Goal: Task Accomplishment & Management: Manage account settings

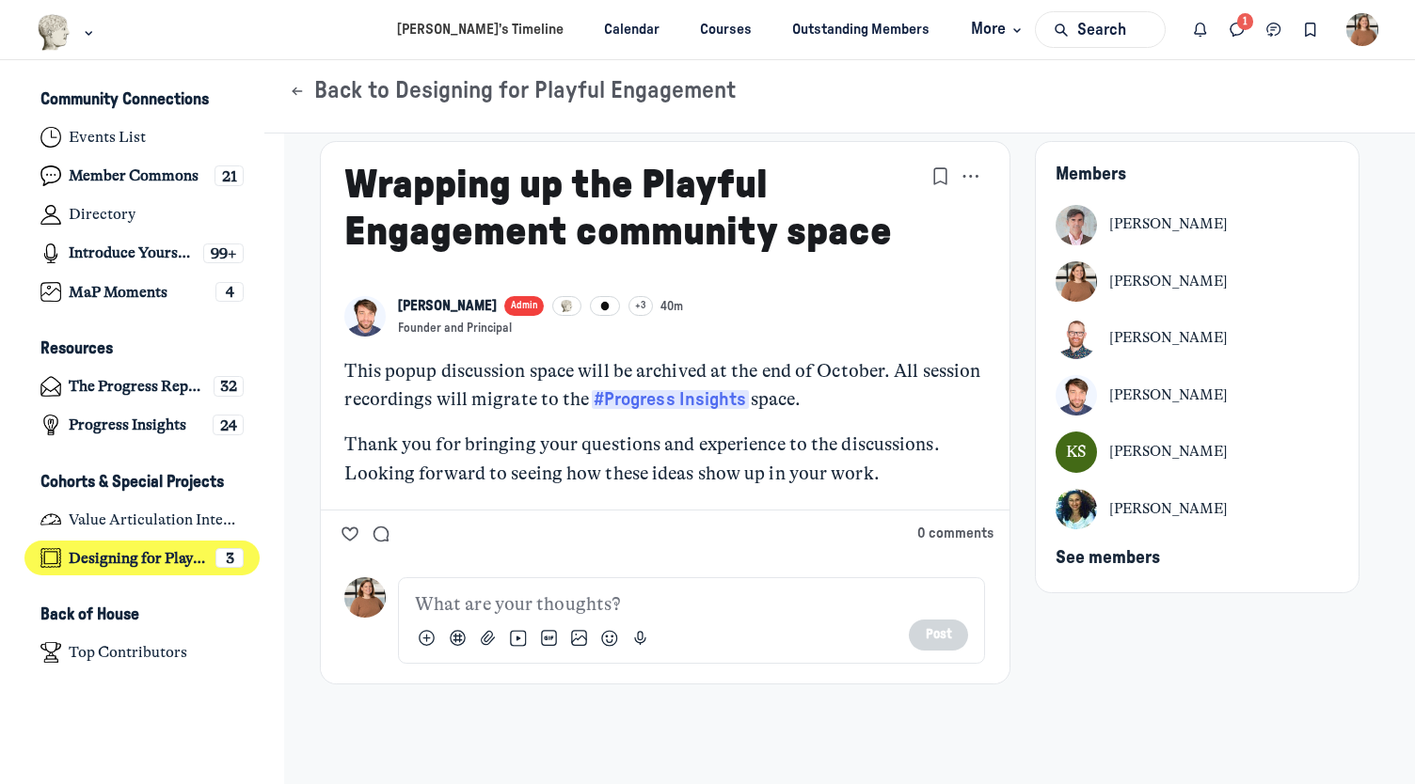
scroll to position [9, 0]
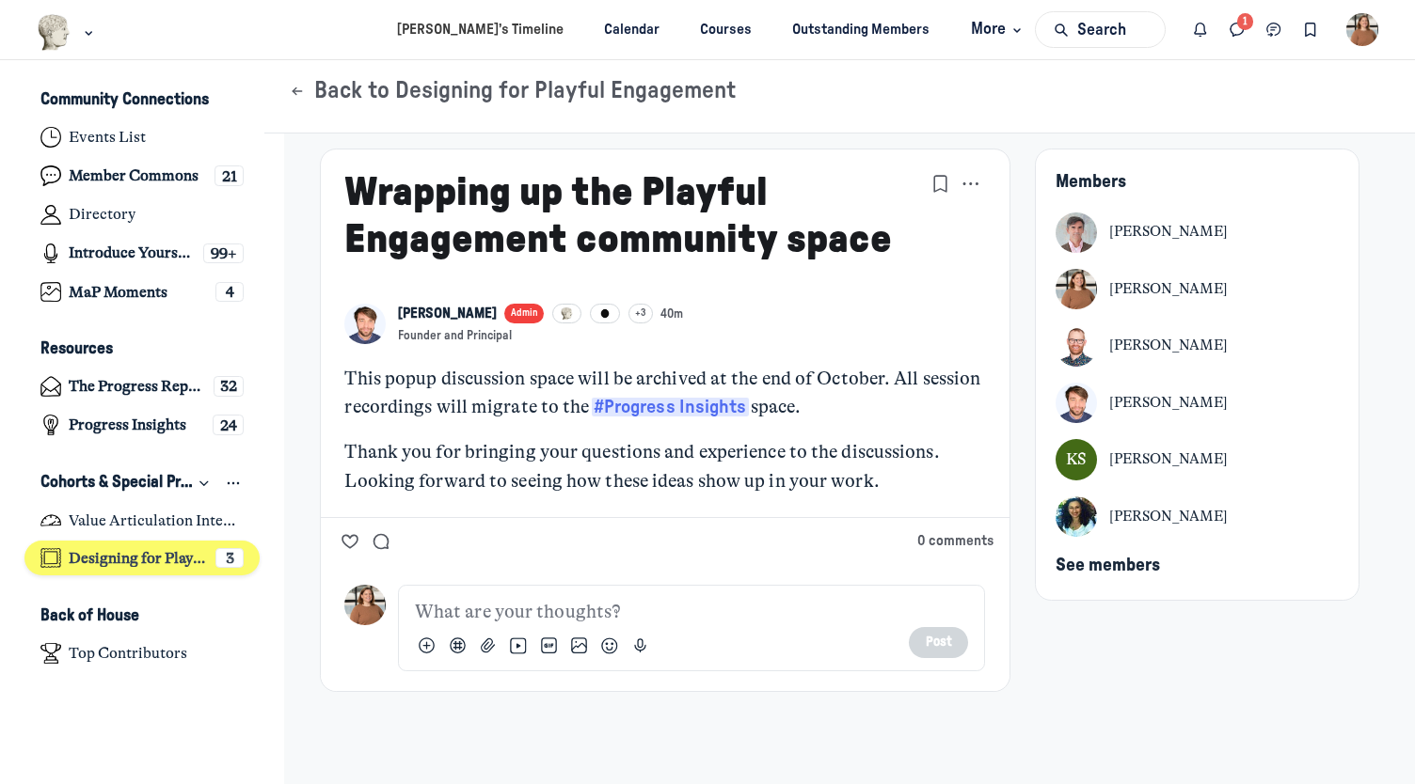
click at [155, 556] on h4 "Designing for Playful Engagement" at bounding box center [138, 558] width 138 height 19
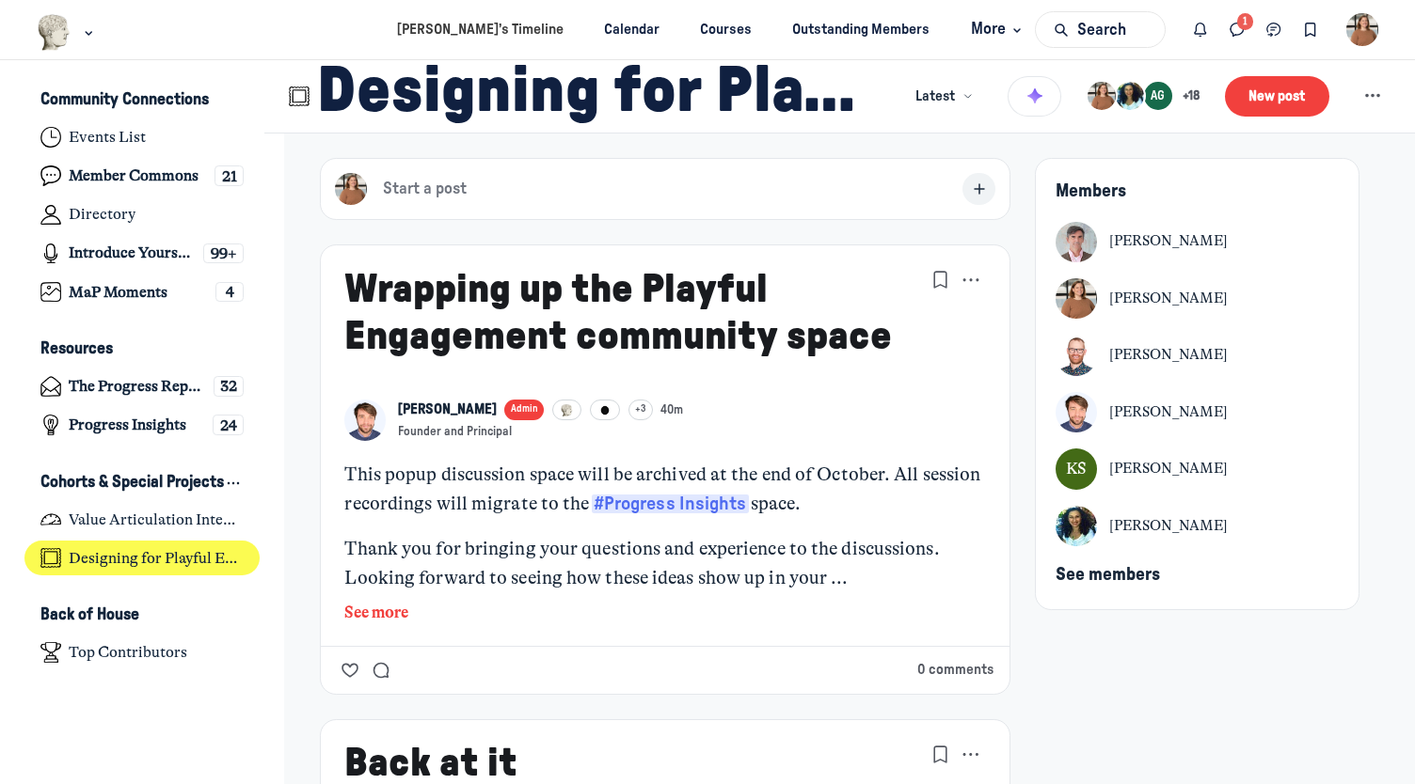
type media-captions-menu "cc:en:Default"
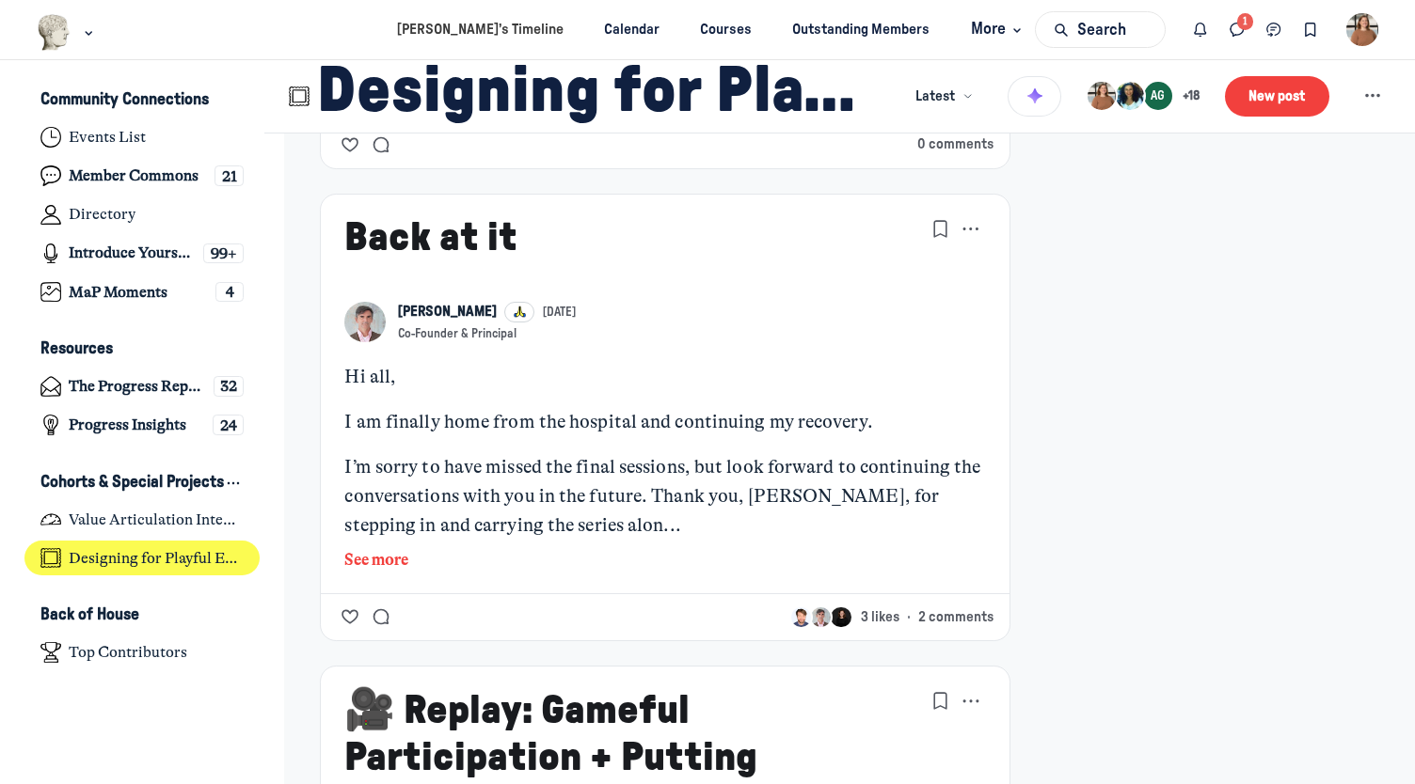
scroll to position [600, 0]
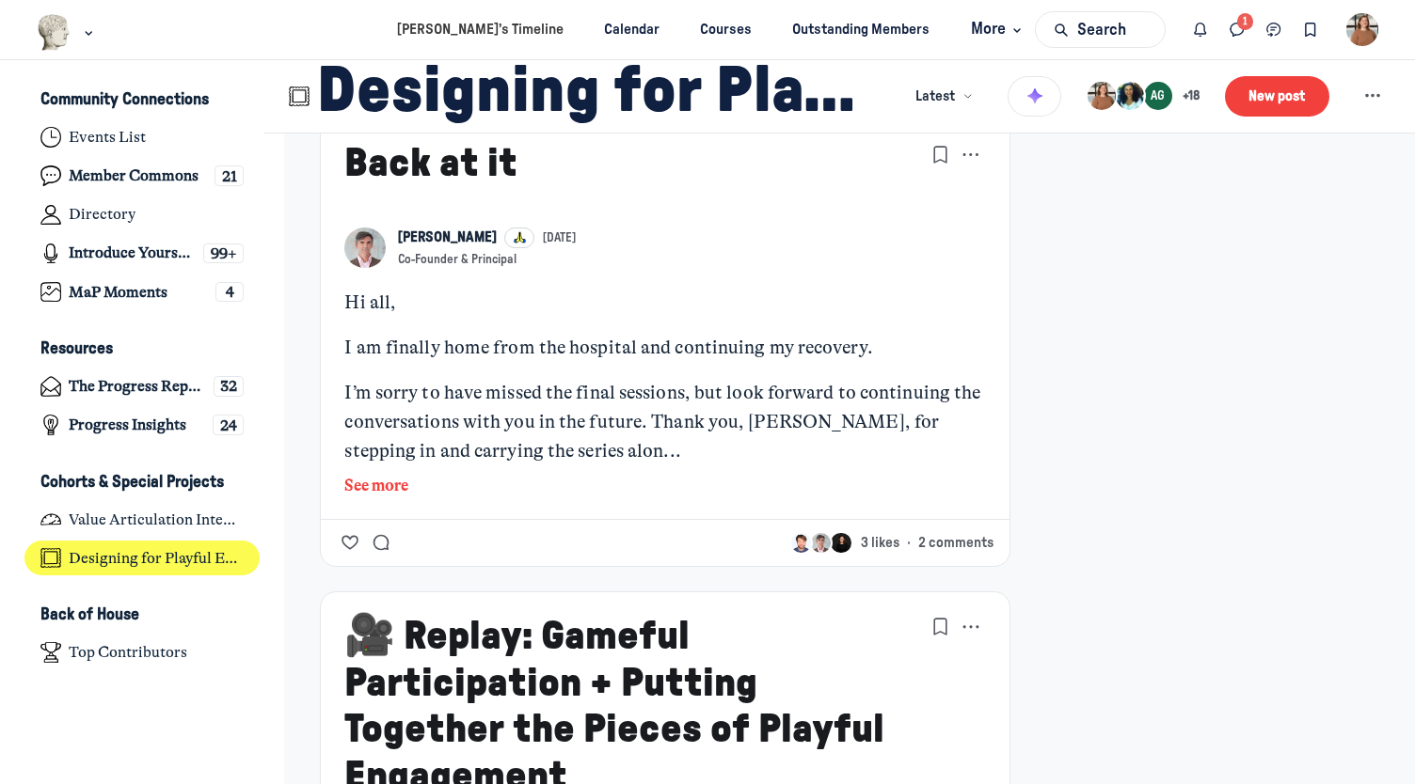
click at [389, 483] on button "See more" at bounding box center [664, 486] width 641 height 24
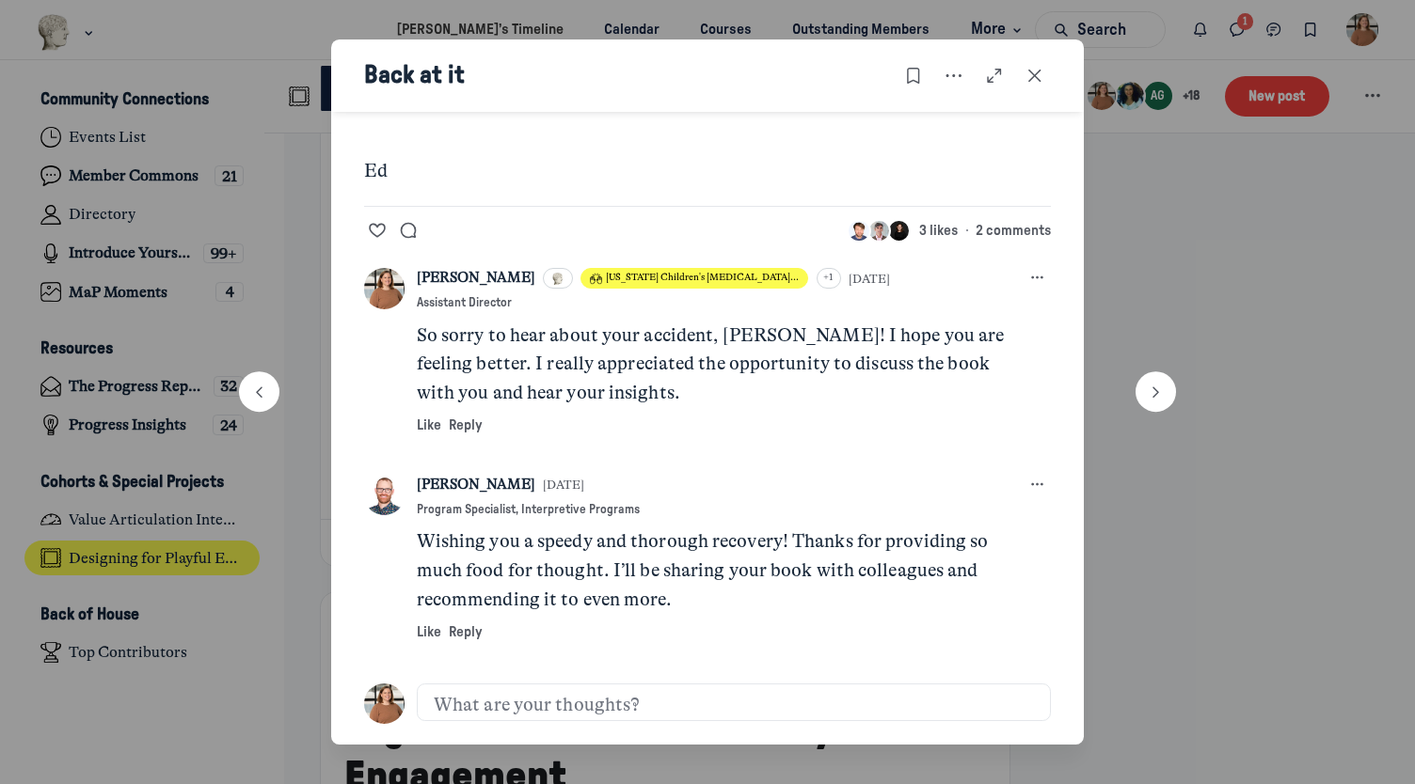
scroll to position [258, 0]
click at [1040, 77] on icon "Close post" at bounding box center [1034, 76] width 19 height 21
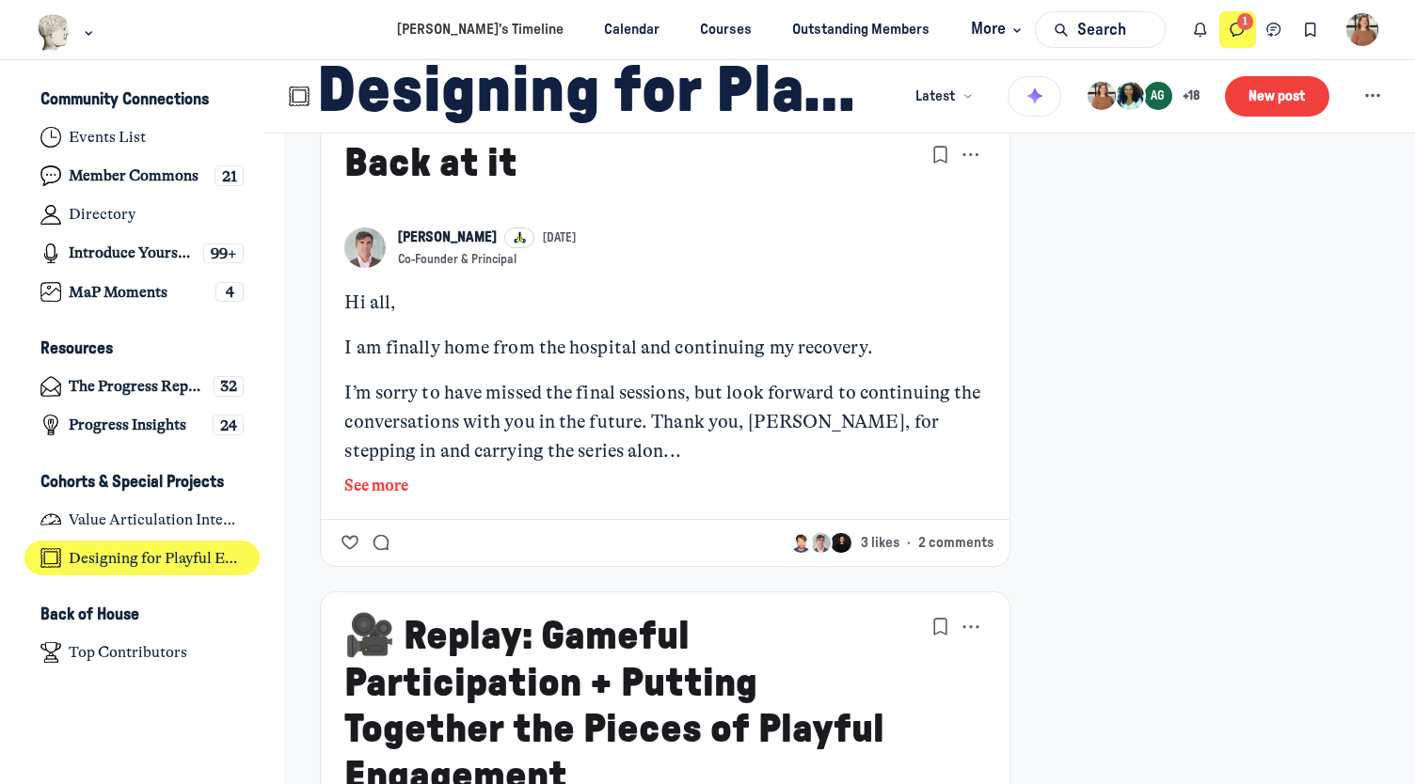
click at [1238, 26] on icon "Direct messages" at bounding box center [1237, 30] width 19 height 21
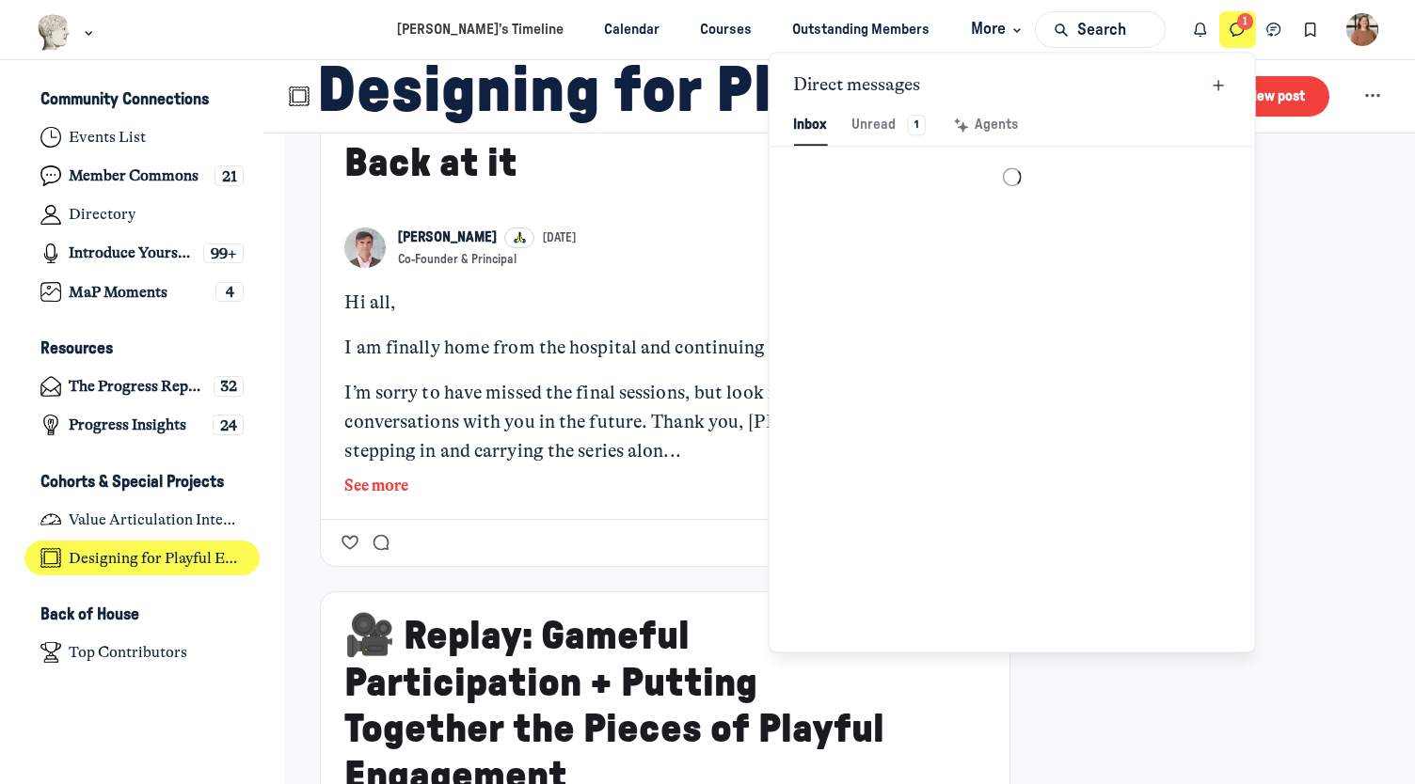
scroll to position [2559, 4386]
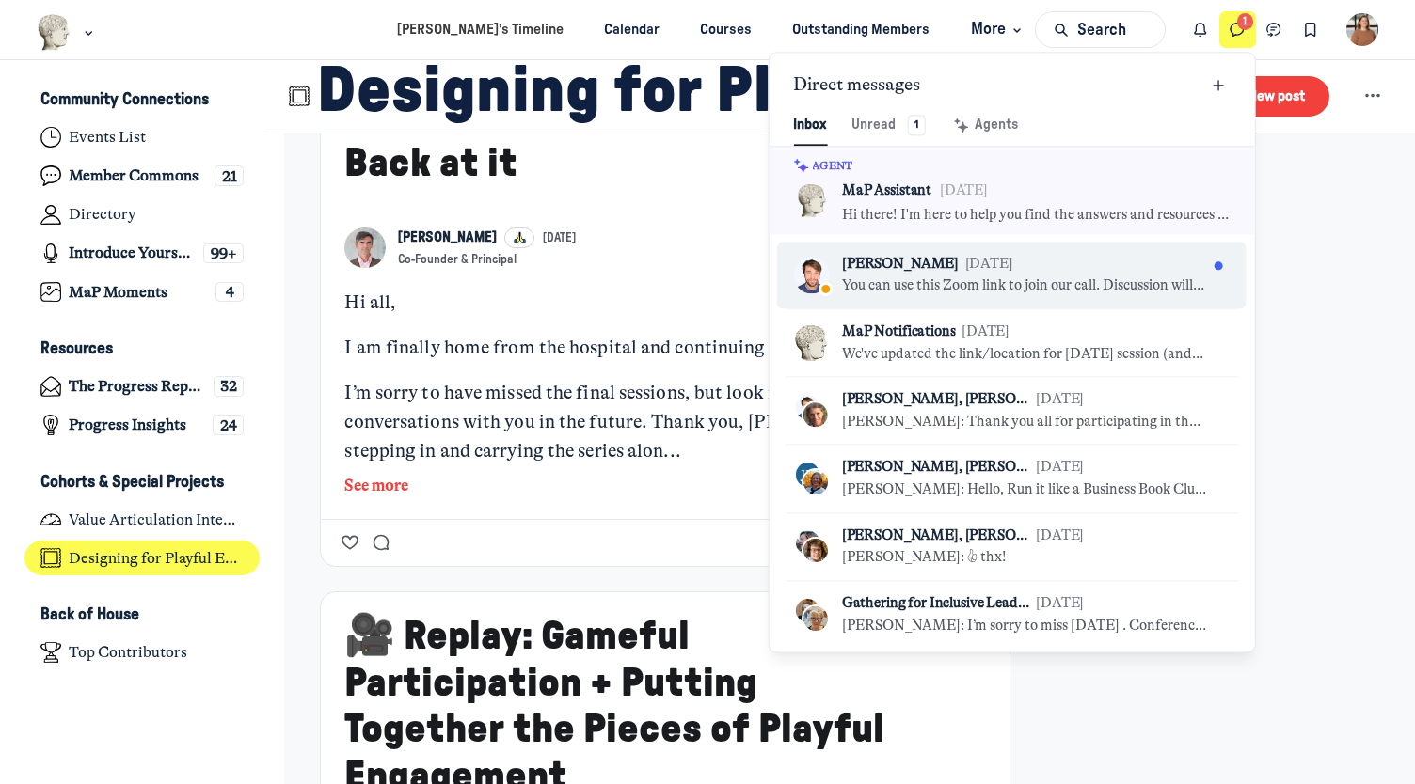
click at [1046, 279] on p "You can use this Zoom link to join our call. Discussion will begin at 1:45 ET." at bounding box center [1024, 287] width 365 height 21
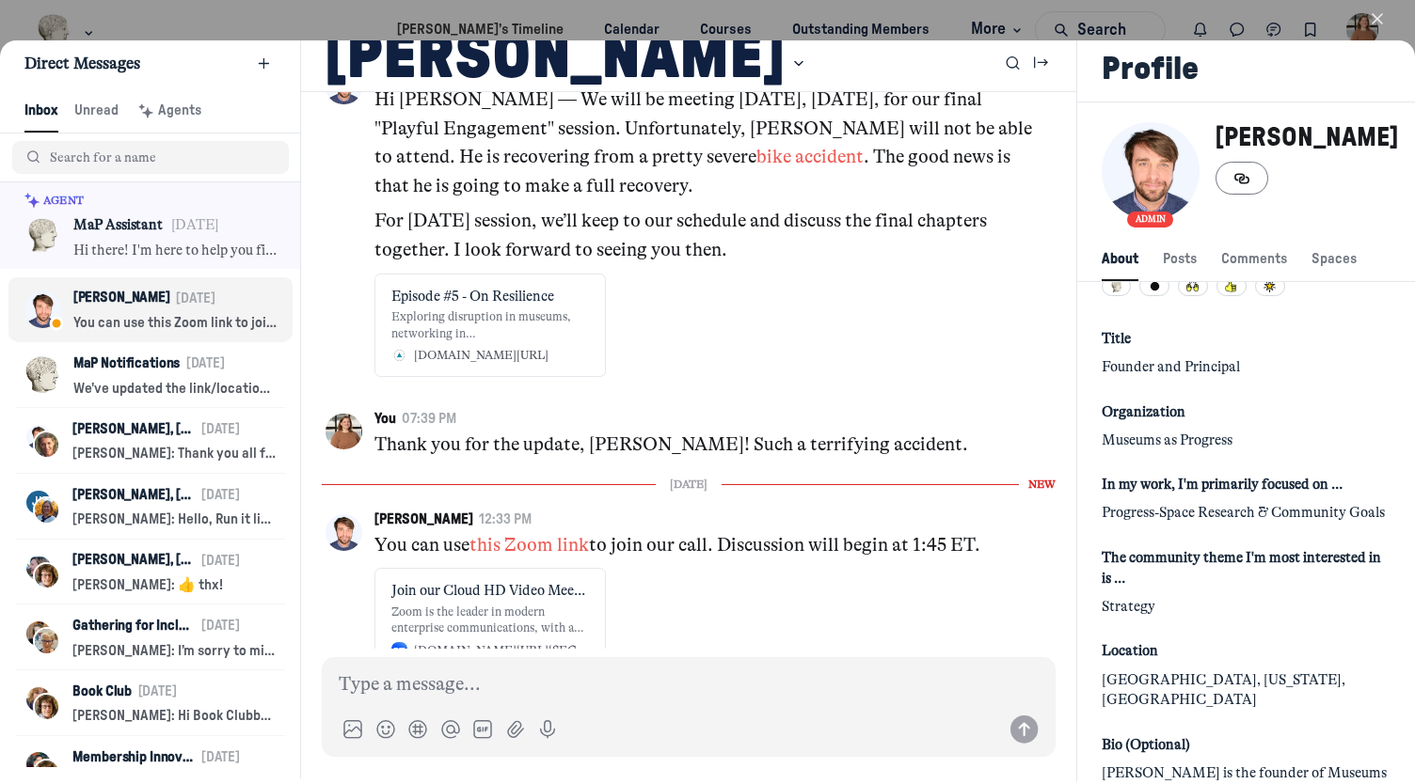
scroll to position [160, 0]
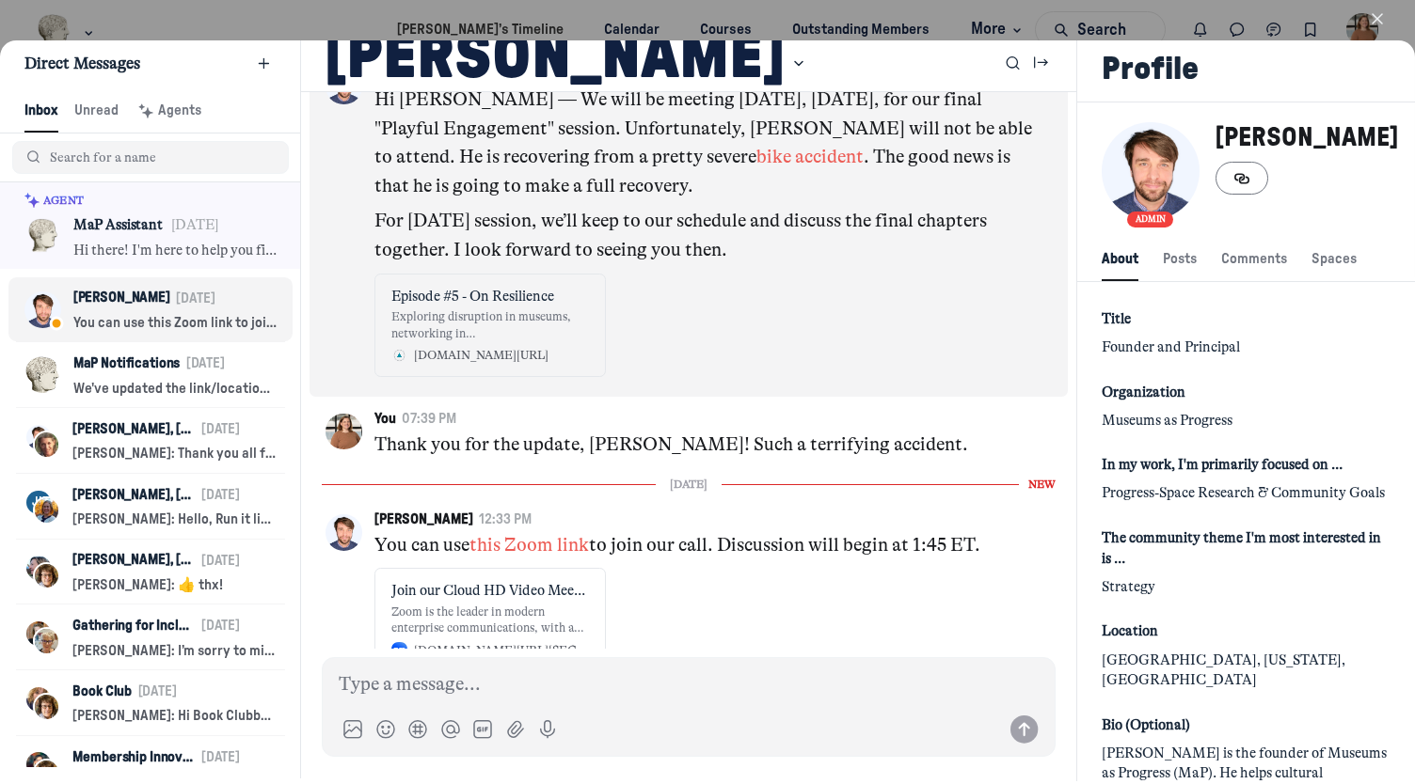
click at [756, 167] on link "bike accident" at bounding box center [809, 157] width 107 height 22
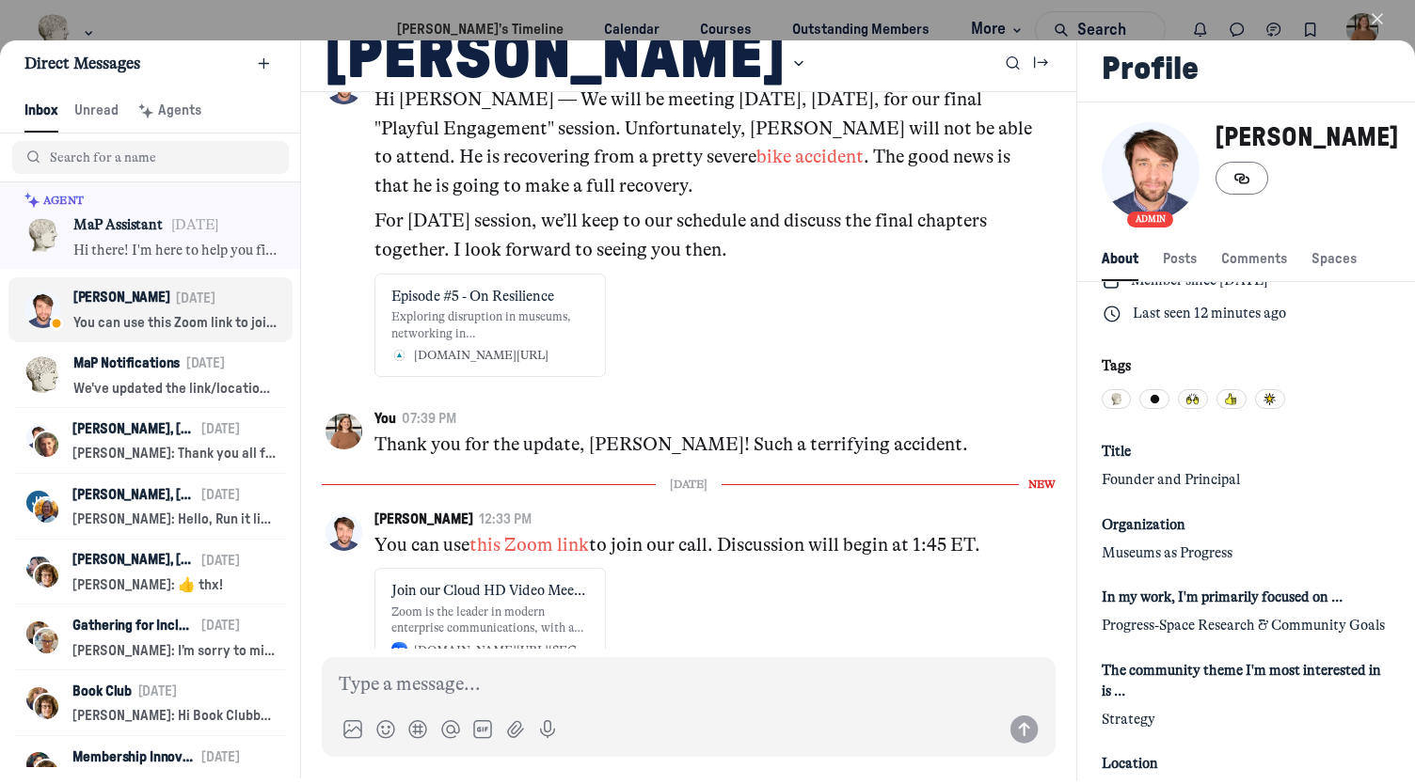
scroll to position [0, 0]
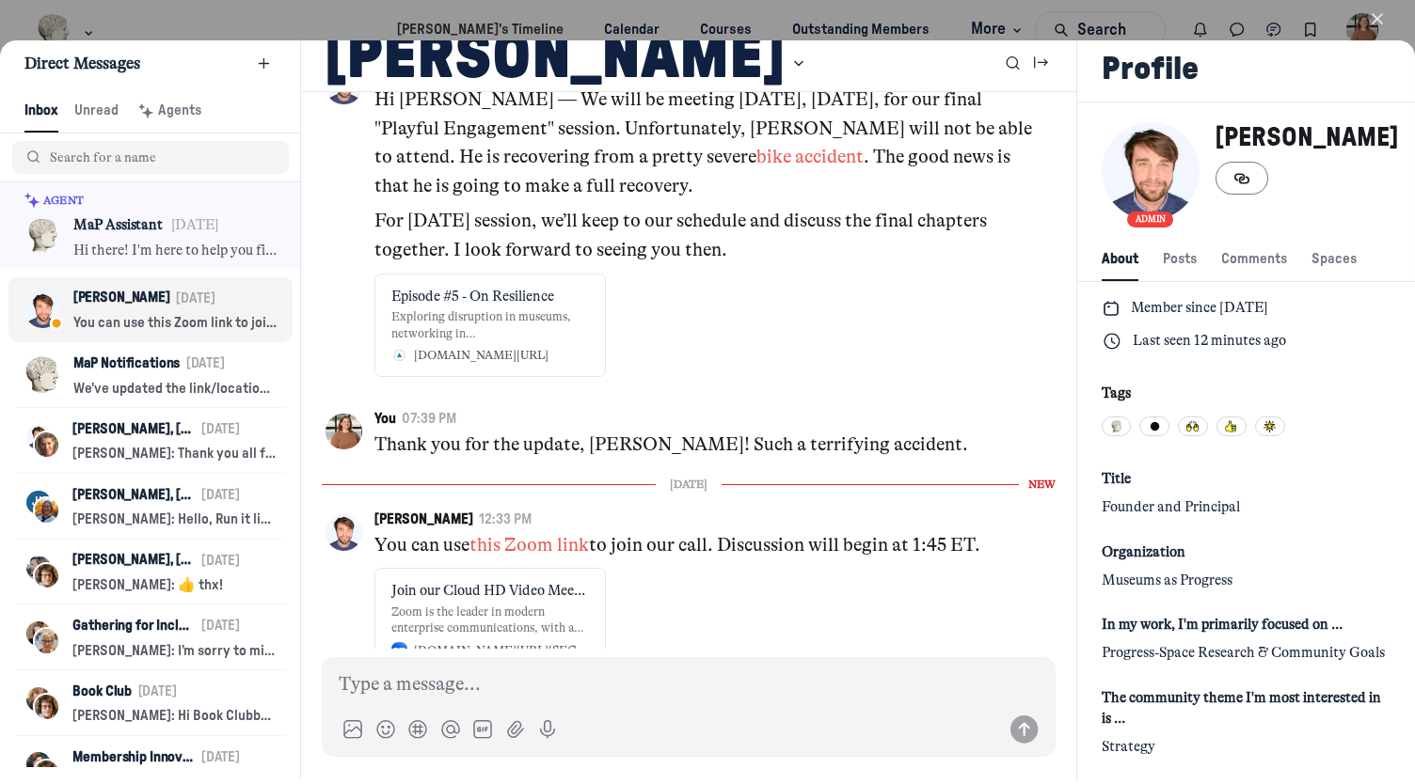
click at [1375, 22] on icon "button" at bounding box center [1377, 18] width 19 height 19
click at [1373, 19] on img "User menu options" at bounding box center [1362, 29] width 33 height 33
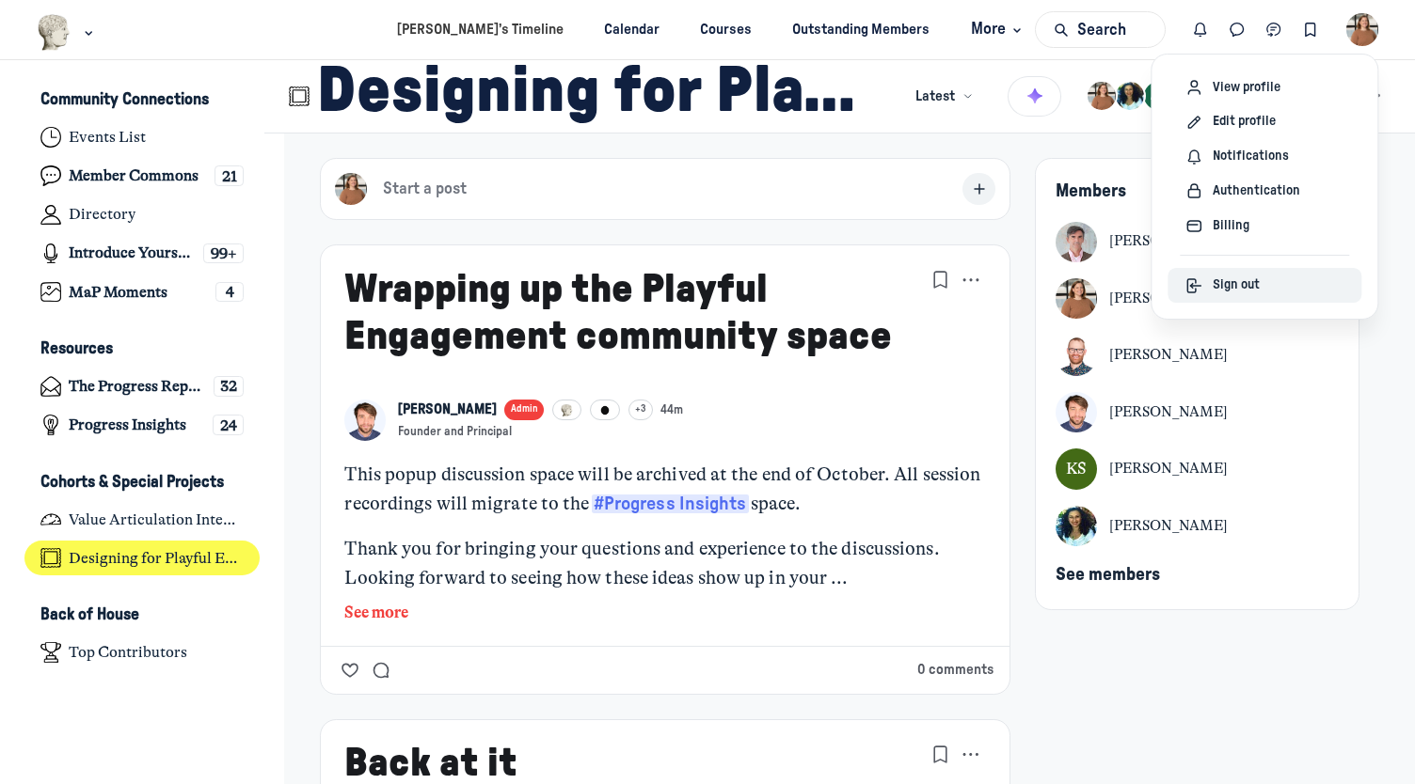
scroll to position [5640, 3697]
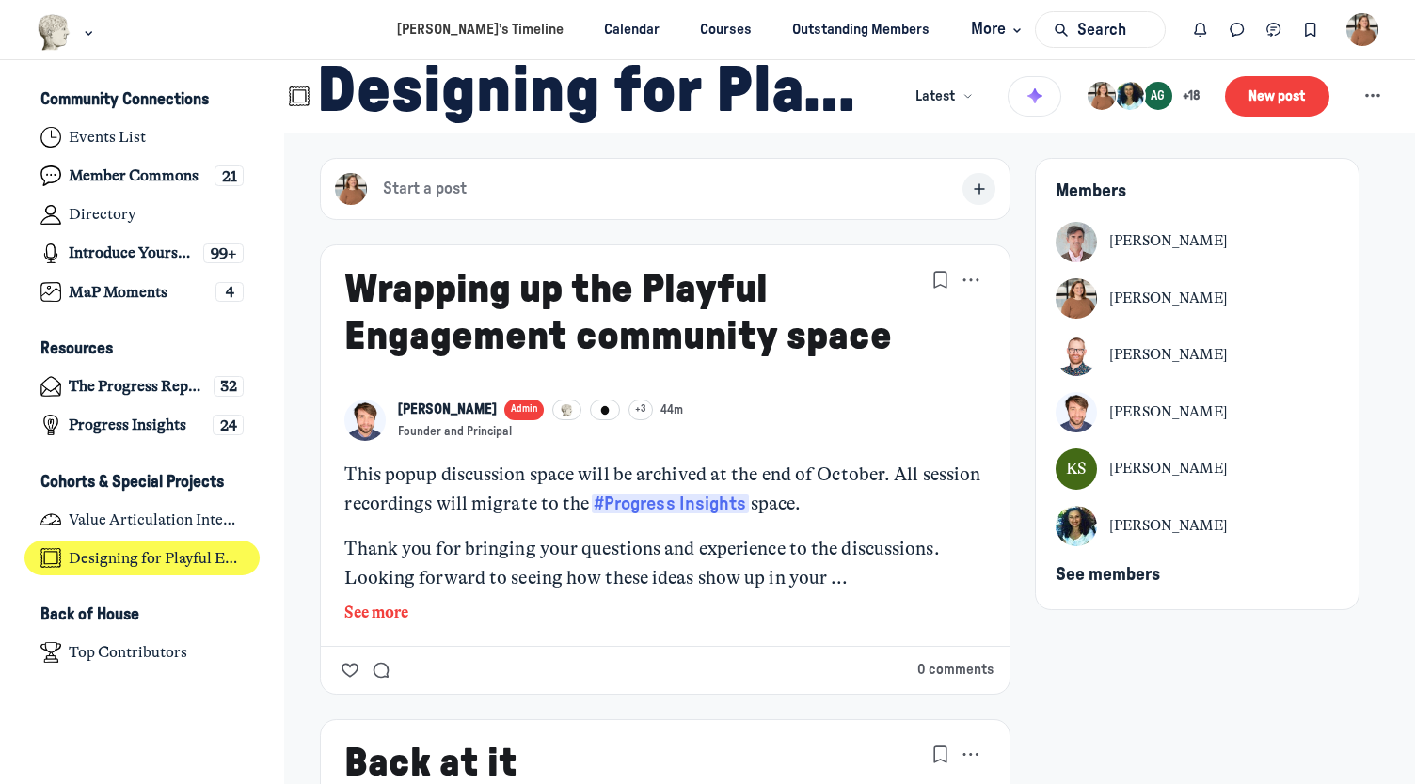
click at [1365, 24] on img "User menu options" at bounding box center [1362, 29] width 33 height 33
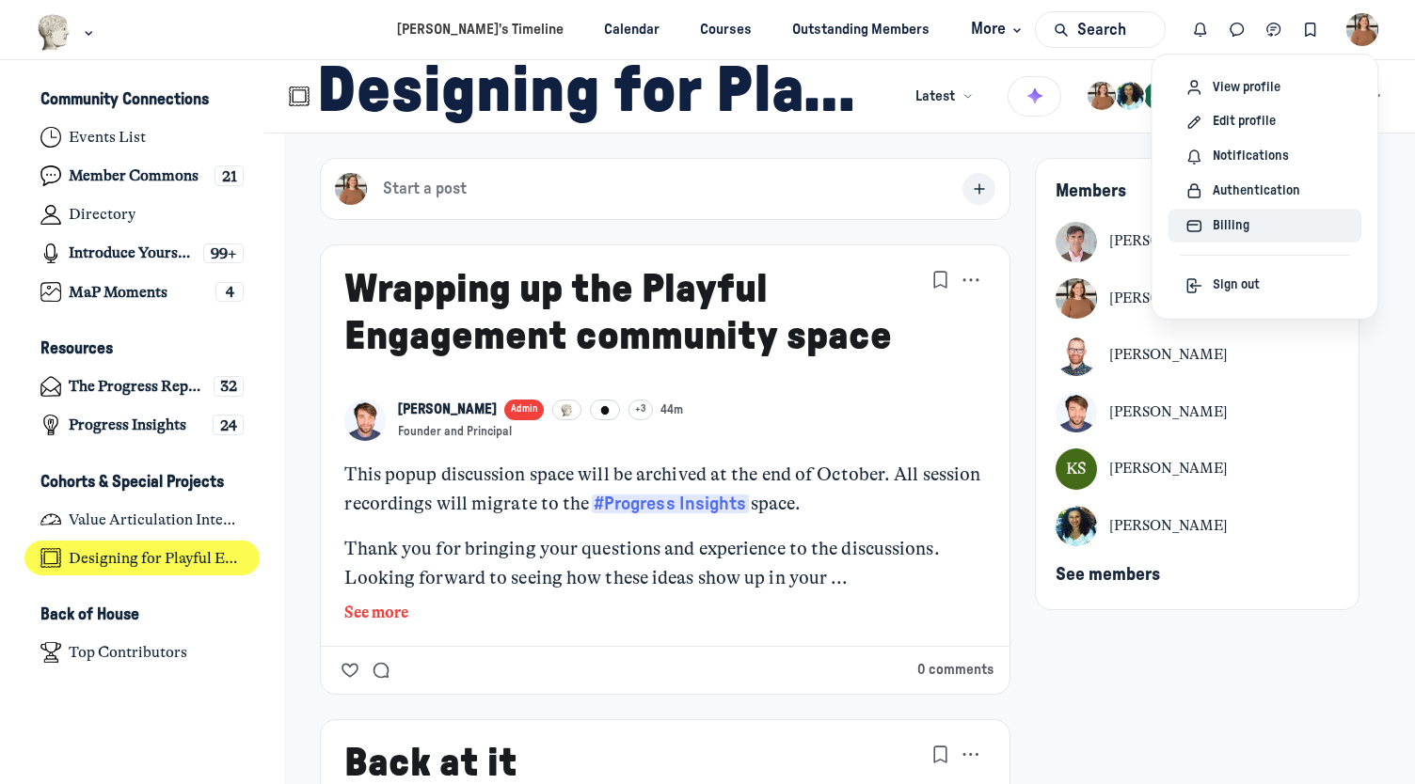
click at [1226, 230] on span "Billing" at bounding box center [1230, 226] width 37 height 20
